Goal: Use online tool/utility: Utilize a website feature to perform a specific function

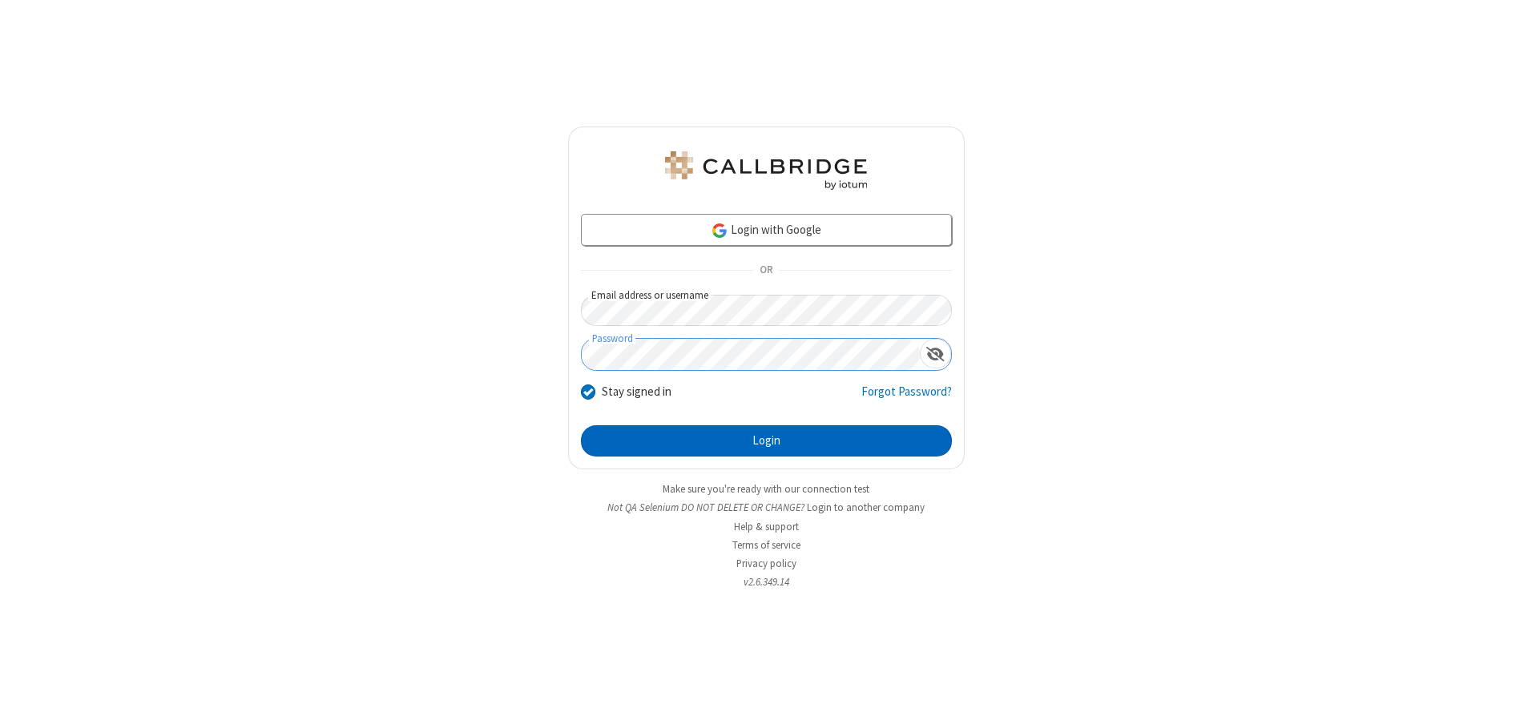
click at [766, 441] on button "Login" at bounding box center [766, 442] width 371 height 32
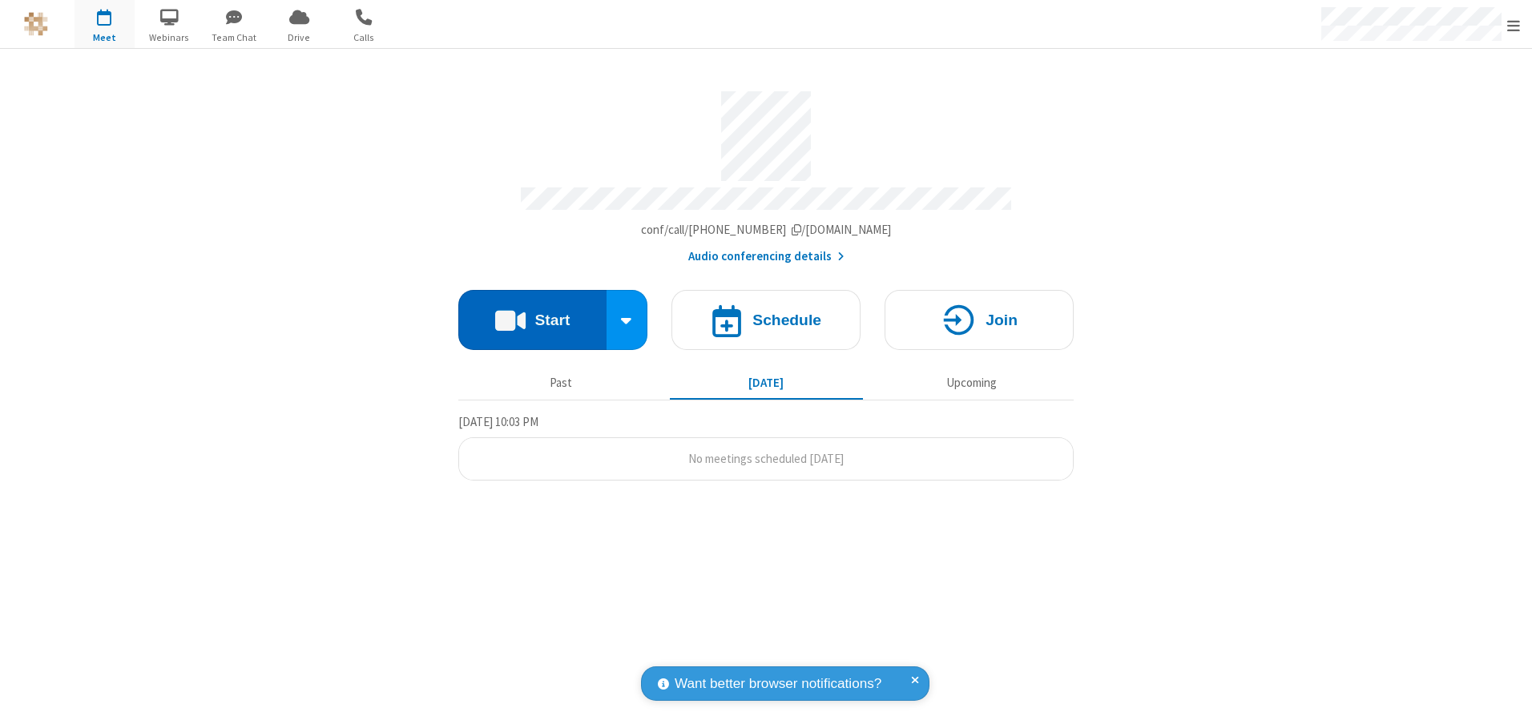
click at [532, 314] on button "Start" at bounding box center [532, 320] width 148 height 60
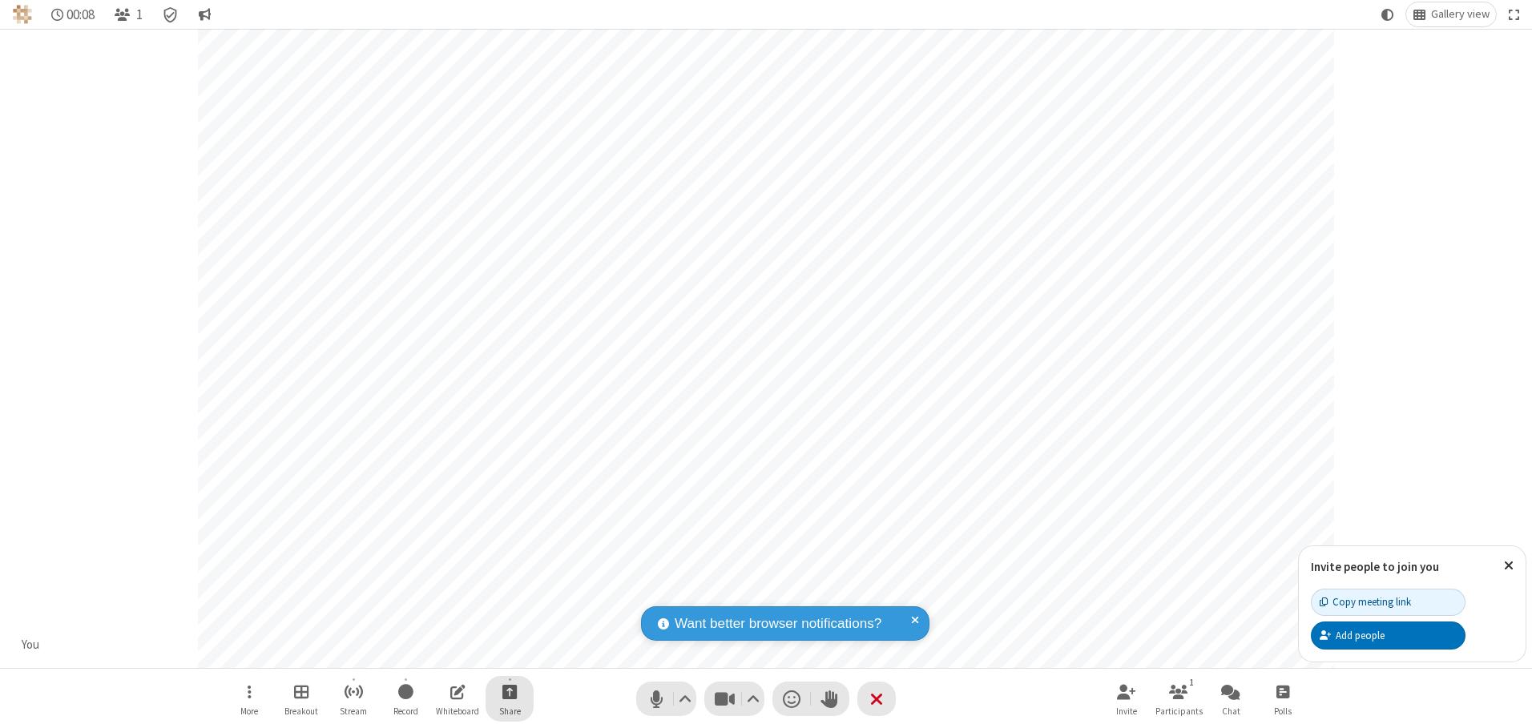
click at [510, 692] on span "Start sharing" at bounding box center [509, 692] width 15 height 20
click at [445, 625] on span "Present files & media" at bounding box center [445, 626] width 18 height 14
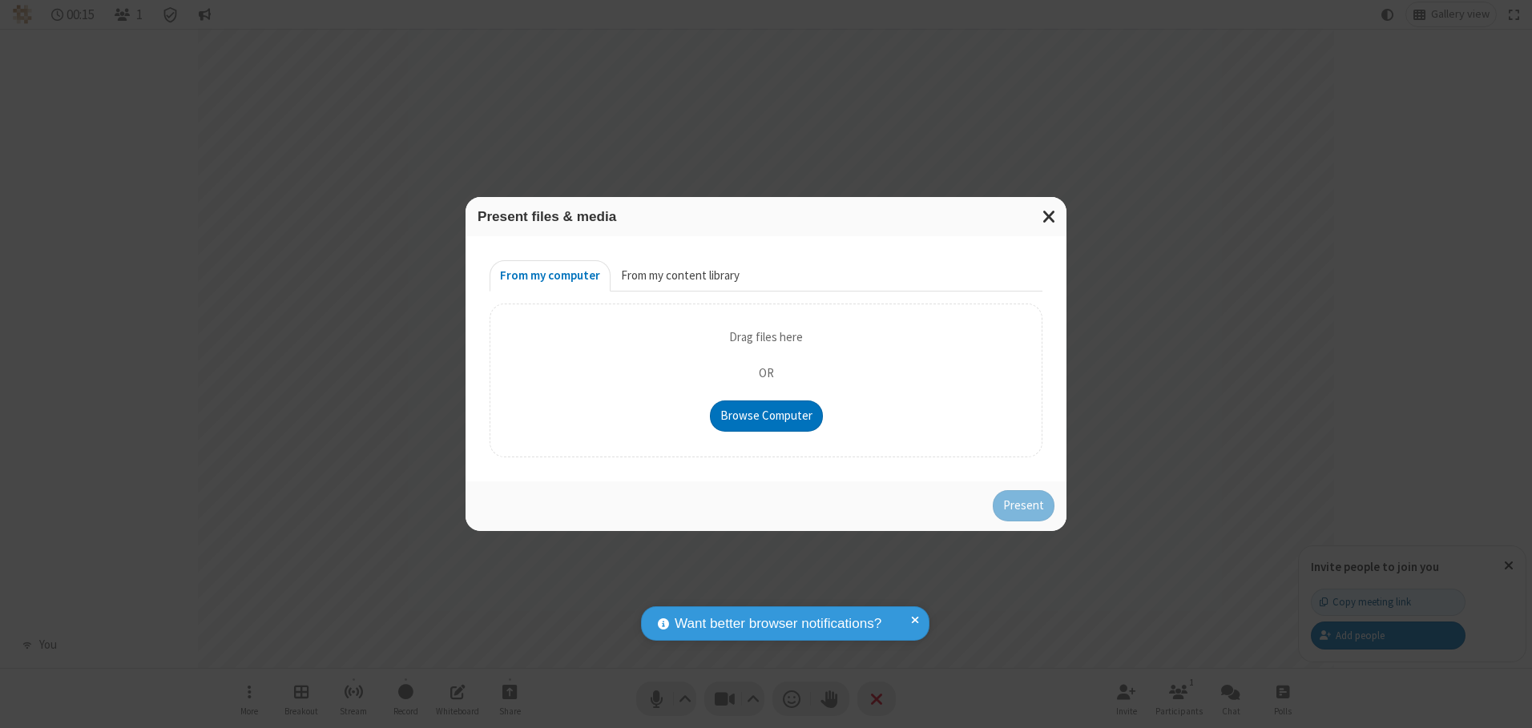
click at [679, 276] on button "From my content library" at bounding box center [680, 276] width 139 height 32
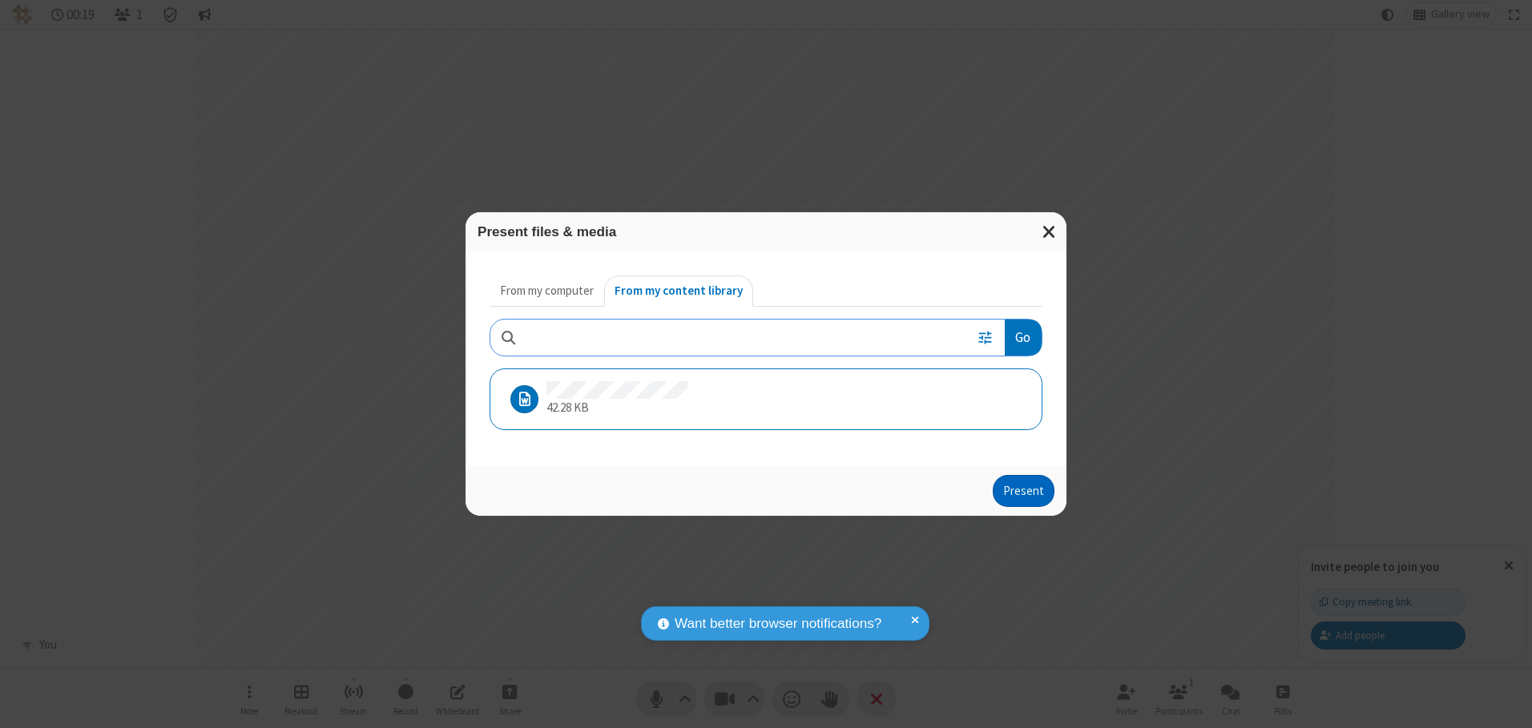
click at [1025, 490] on button "Present" at bounding box center [1024, 491] width 62 height 32
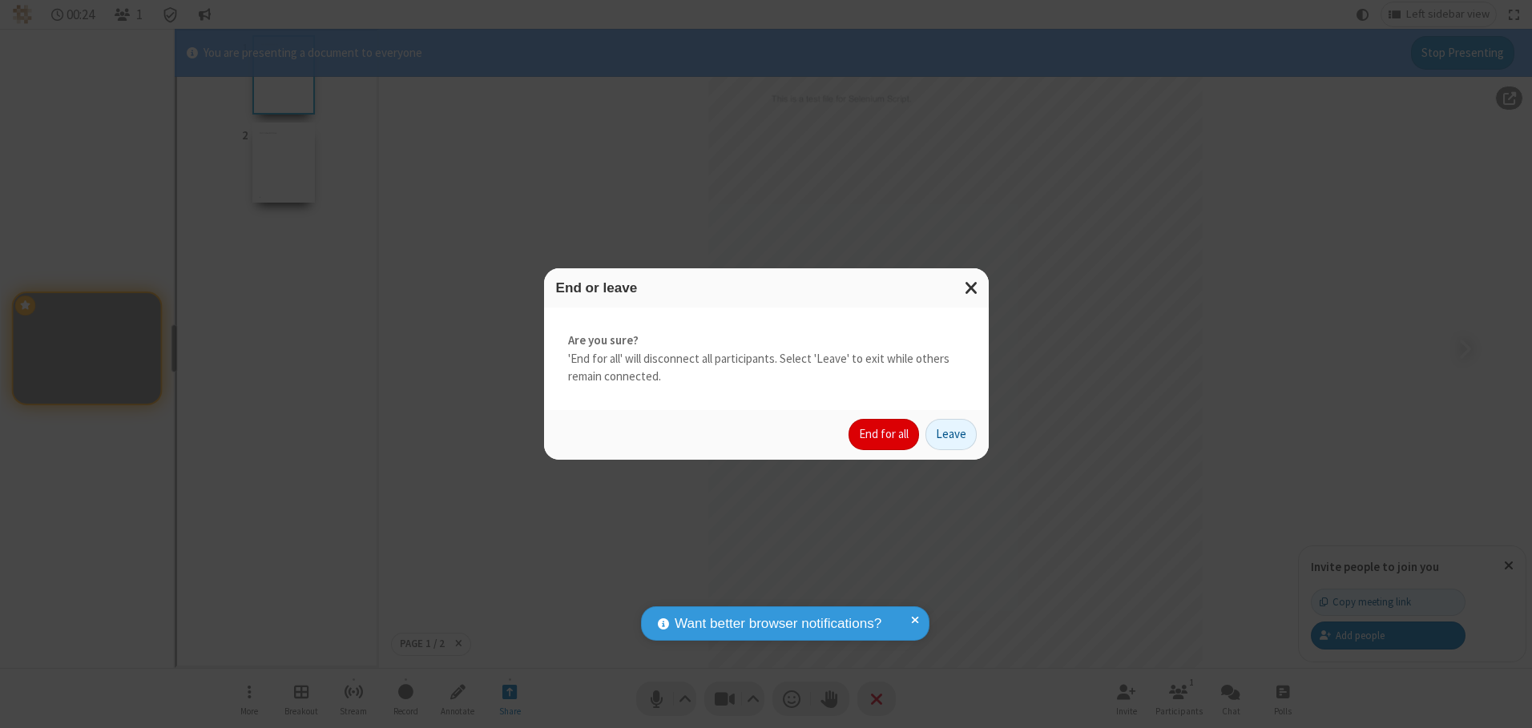
click at [885, 434] on button "End for all" at bounding box center [884, 435] width 71 height 32
